Goal: Use online tool/utility: Utilize a website feature to perform a specific function

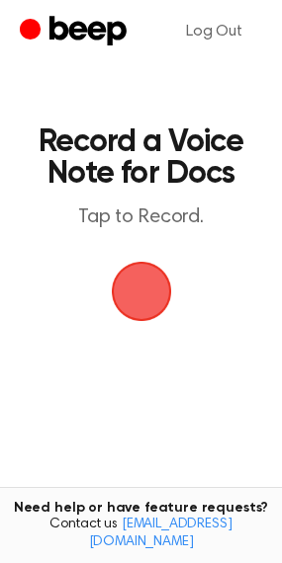
click at [131, 281] on span "button" at bounding box center [141, 291] width 55 height 55
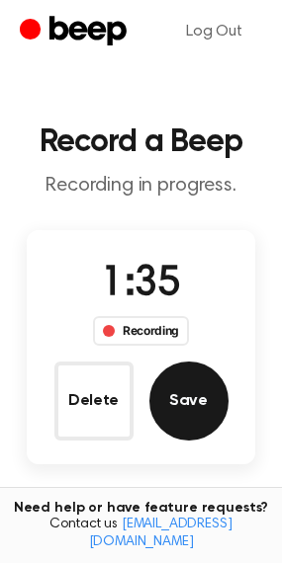
click at [191, 411] on button "Save" at bounding box center [188, 401] width 79 height 79
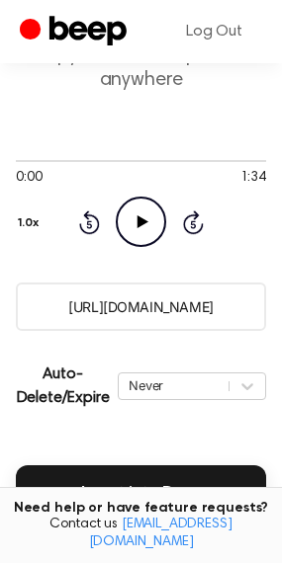
scroll to position [198, 0]
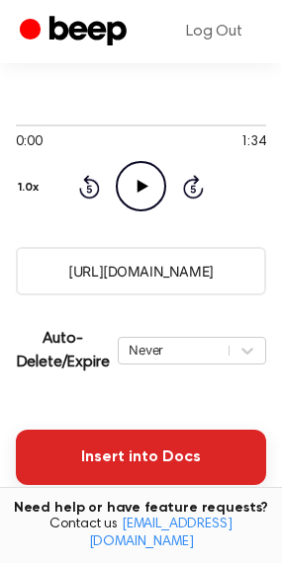
click at [109, 465] on button "Insert into Docs" at bounding box center [141, 457] width 250 height 55
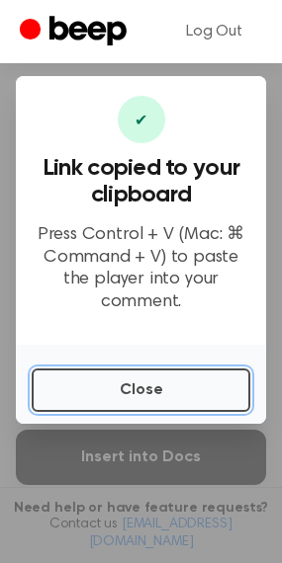
click at [109, 369] on button "Close" at bounding box center [141, 390] width 218 height 43
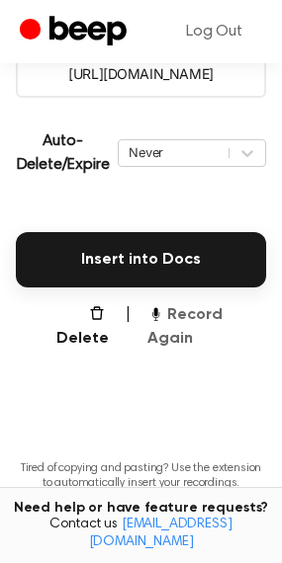
click at [186, 307] on button "Record Again" at bounding box center [206, 326] width 119 height 47
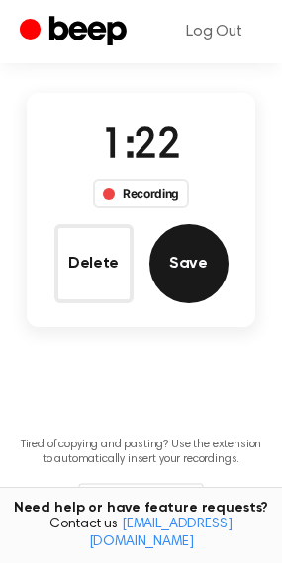
click at [202, 294] on button "Save" at bounding box center [188, 263] width 79 height 79
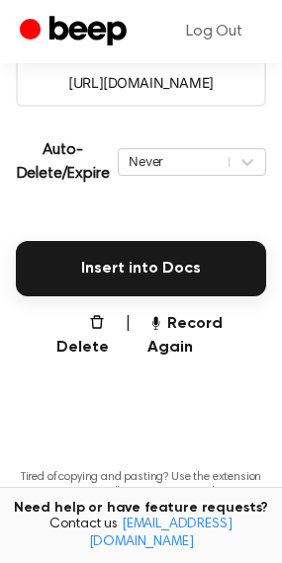
scroll to position [395, 0]
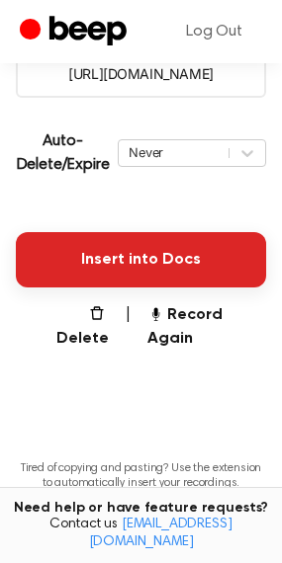
click at [97, 271] on button "Insert into Docs" at bounding box center [141, 259] width 250 height 55
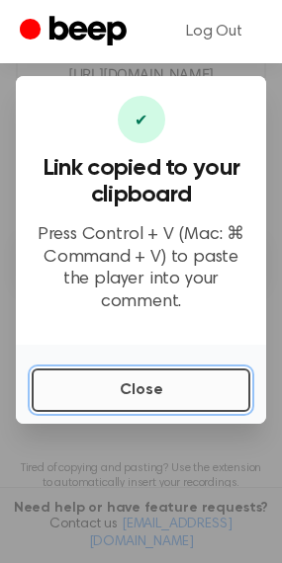
click at [130, 389] on button "Close" at bounding box center [141, 390] width 218 height 43
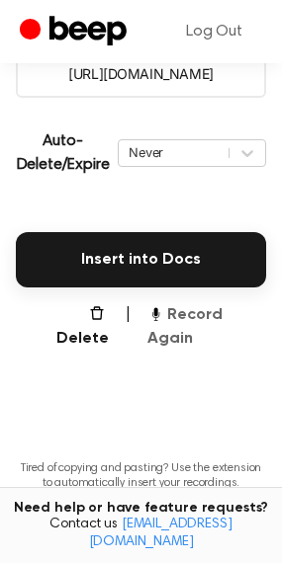
click at [188, 310] on button "Record Again" at bounding box center [206, 326] width 119 height 47
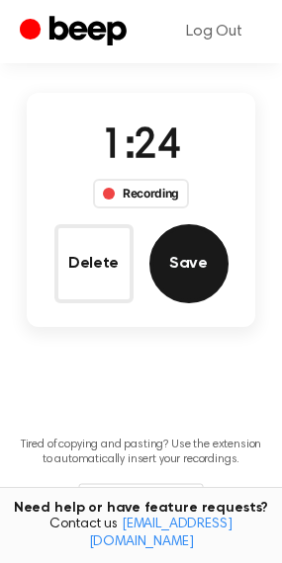
click at [173, 294] on button "Save" at bounding box center [188, 263] width 79 height 79
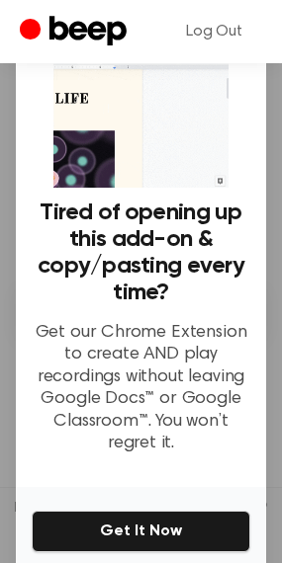
scroll to position [395, 0]
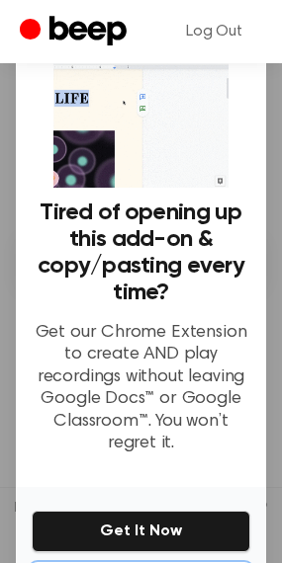
click at [129, 446] on div "Tired of copying and pasting? Use the extension to automatically insert your re…" at bounding box center [141, 504] width 250 height 116
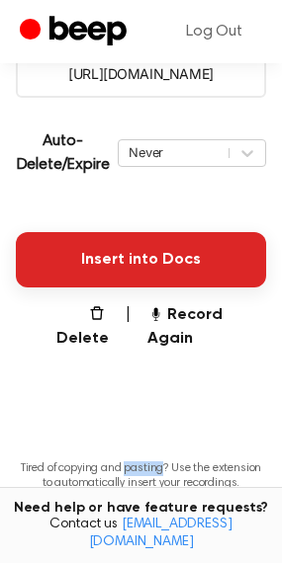
click at [116, 254] on button "Insert into Docs" at bounding box center [141, 259] width 250 height 55
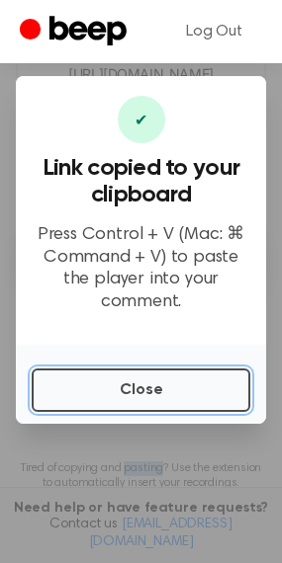
drag, startPoint x: 107, startPoint y: 368, endPoint x: 107, endPoint y: 252, distance: 115.6
click at [107, 369] on button "Close" at bounding box center [141, 390] width 218 height 43
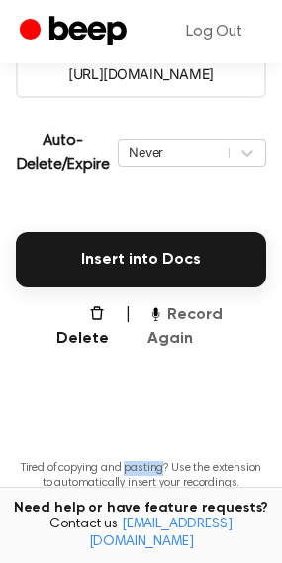
click at [182, 324] on button "Record Again" at bounding box center [206, 326] width 119 height 47
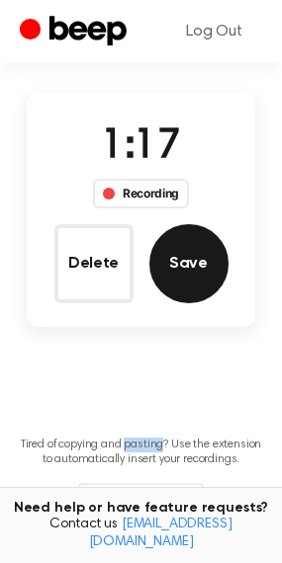
click at [191, 280] on button "Save" at bounding box center [188, 263] width 79 height 79
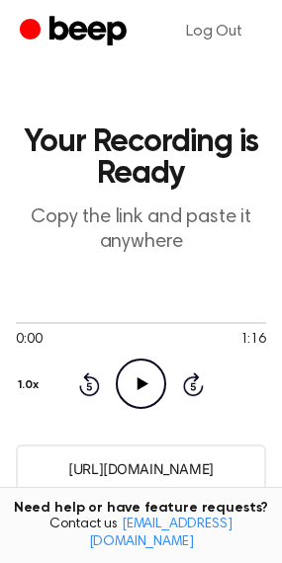
scroll to position [395, 0]
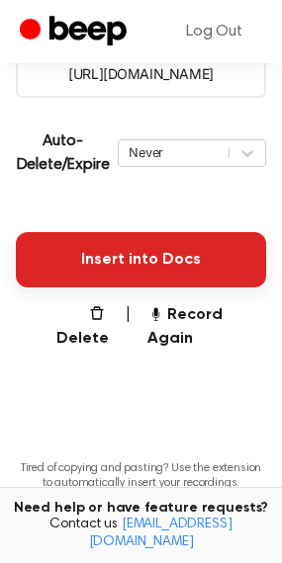
click at [142, 251] on button "Insert into Docs" at bounding box center [141, 259] width 250 height 55
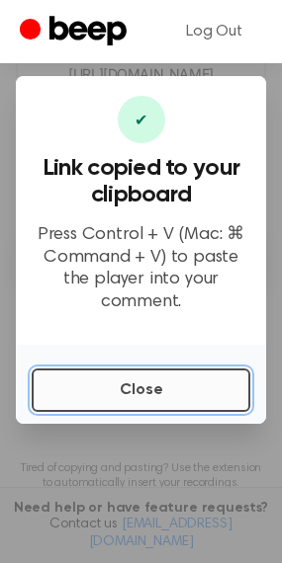
click at [187, 383] on button "Close" at bounding box center [141, 390] width 218 height 43
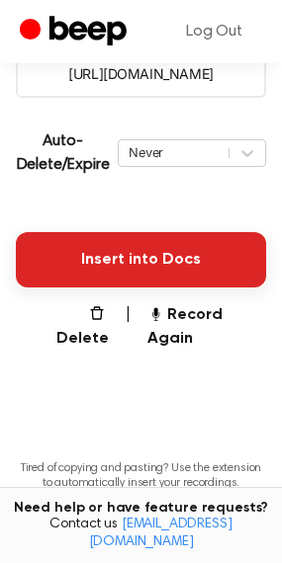
click at [108, 269] on button "Insert into Docs" at bounding box center [141, 259] width 250 height 55
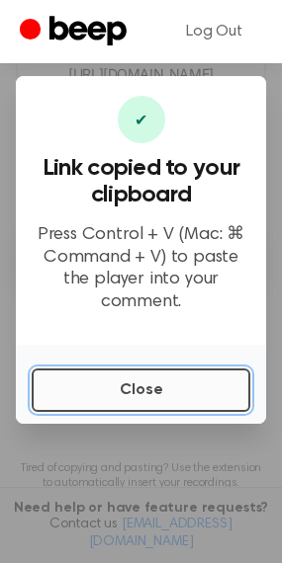
click at [130, 395] on button "Close" at bounding box center [141, 390] width 218 height 43
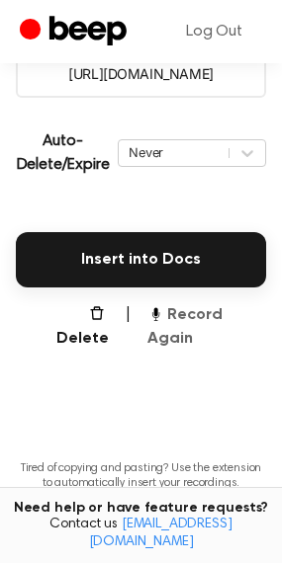
click at [164, 312] on button "Record Again" at bounding box center [206, 326] width 119 height 47
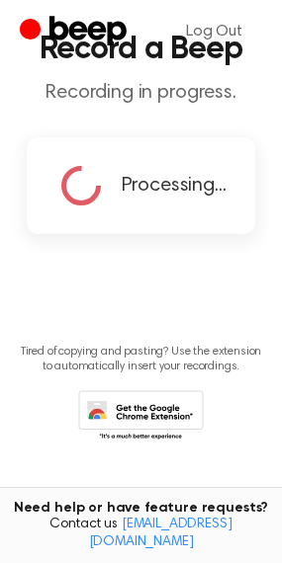
scroll to position [0, 0]
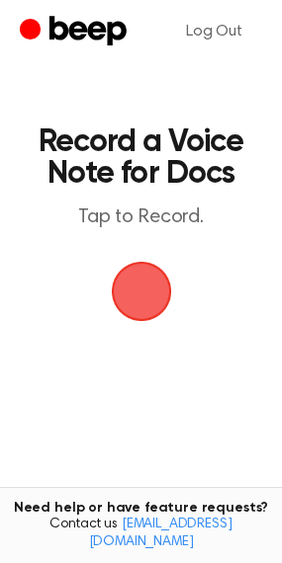
click at [120, 293] on span "button" at bounding box center [141, 292] width 64 height 64
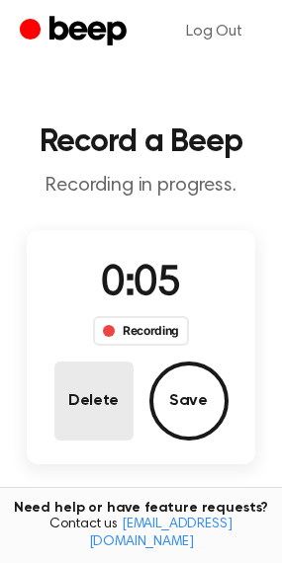
click at [130, 395] on button "Delete" at bounding box center [93, 401] width 79 height 79
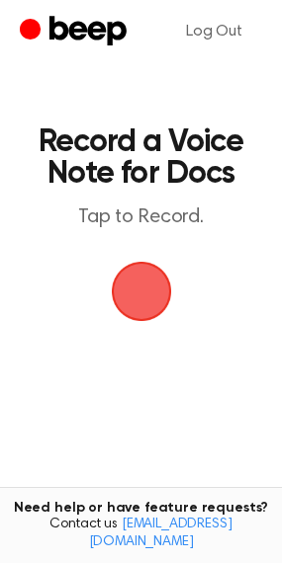
click at [151, 322] on span "button" at bounding box center [141, 292] width 60 height 60
click at [137, 289] on span "button" at bounding box center [141, 292] width 60 height 60
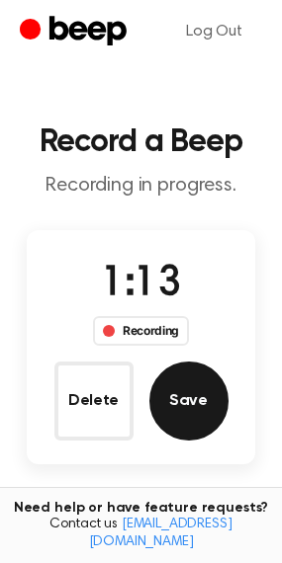
click at [174, 407] on button "Save" at bounding box center [188, 401] width 79 height 79
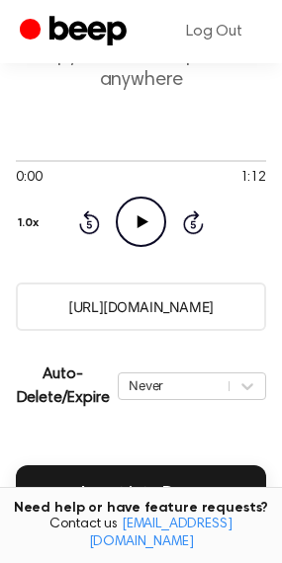
scroll to position [198, 0]
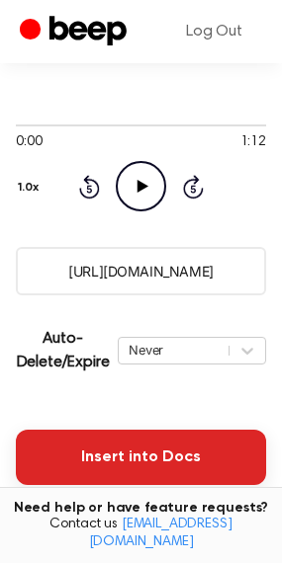
click at [102, 440] on button "Insert into Docs" at bounding box center [141, 457] width 250 height 55
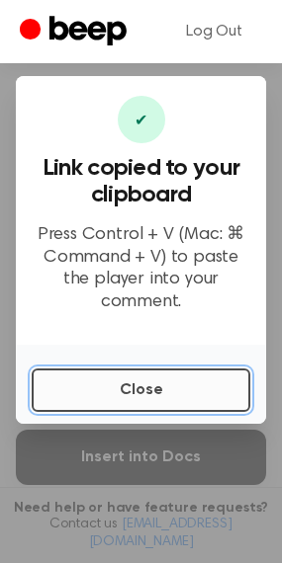
click at [111, 384] on button "Close" at bounding box center [141, 390] width 218 height 43
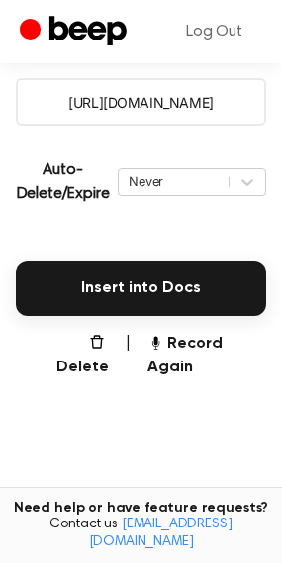
scroll to position [395, 0]
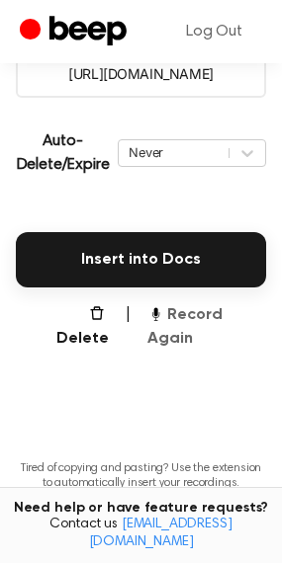
click at [190, 314] on button "Record Again" at bounding box center [206, 326] width 119 height 47
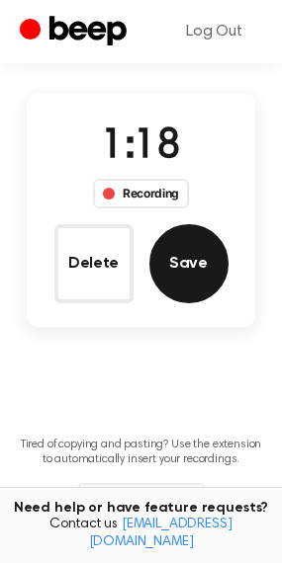
click at [191, 234] on button "Save" at bounding box center [188, 263] width 79 height 79
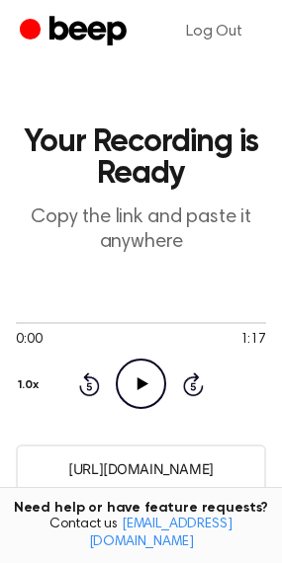
scroll to position [395, 0]
